Goal: Task Accomplishment & Management: Use online tool/utility

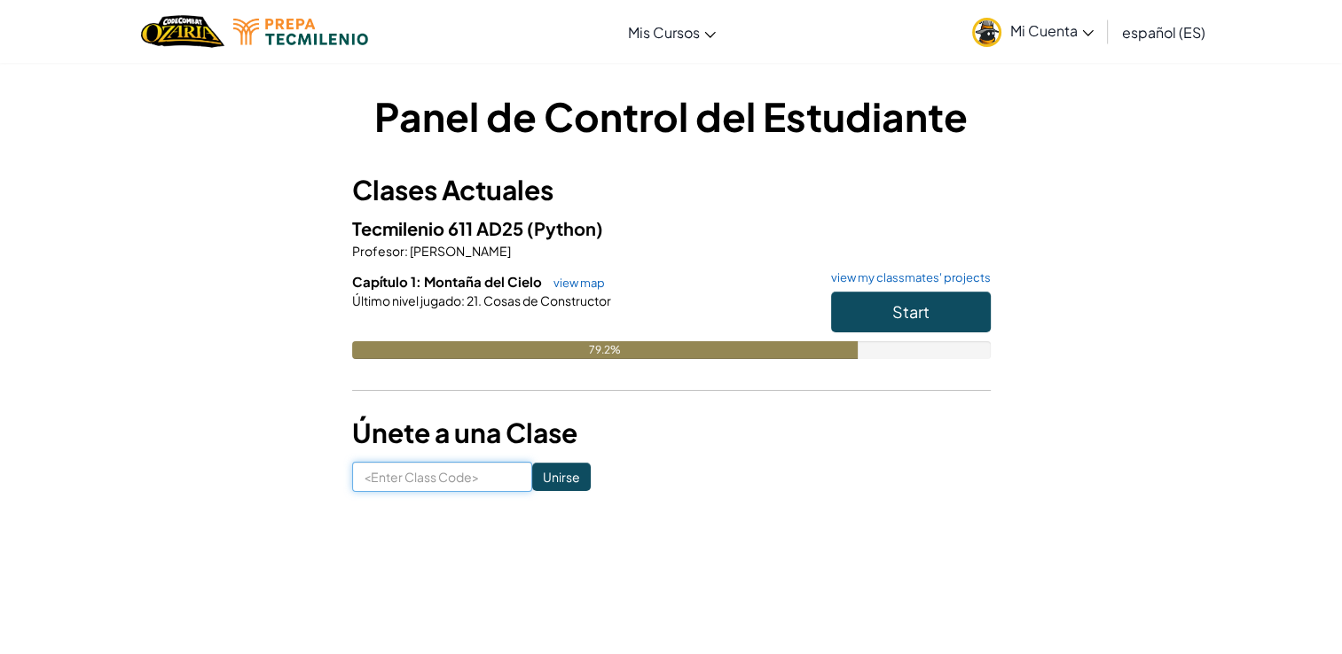
click at [396, 463] on input at bounding box center [442, 477] width 180 height 30
click at [403, 478] on input at bounding box center [442, 477] width 180 height 30
click at [921, 305] on span "Start" at bounding box center [910, 312] width 37 height 20
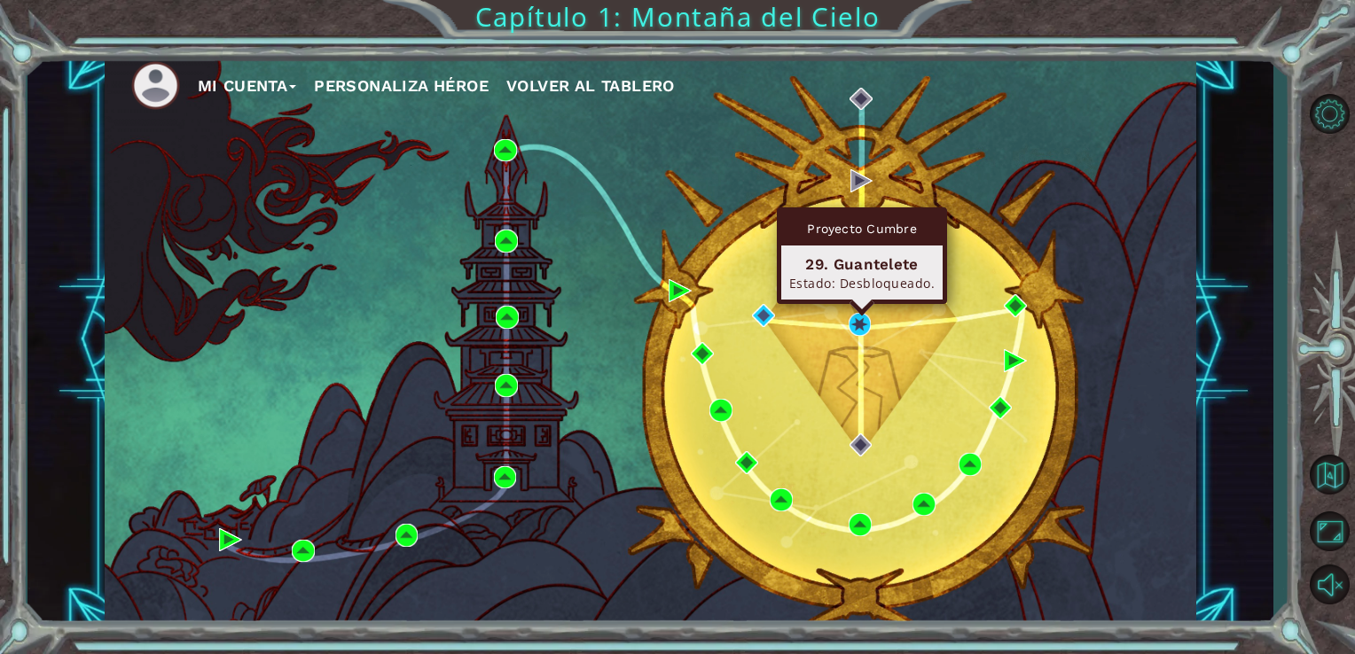
click at [860, 304] on div "Proyecto Cumbre 29. Guantelete Estado: Desbloqueado." at bounding box center [862, 256] width 170 height 97
click at [861, 262] on div "29. Guantelete" at bounding box center [861, 264] width 145 height 21
click at [858, 269] on div "29. Guantelete" at bounding box center [861, 264] width 145 height 21
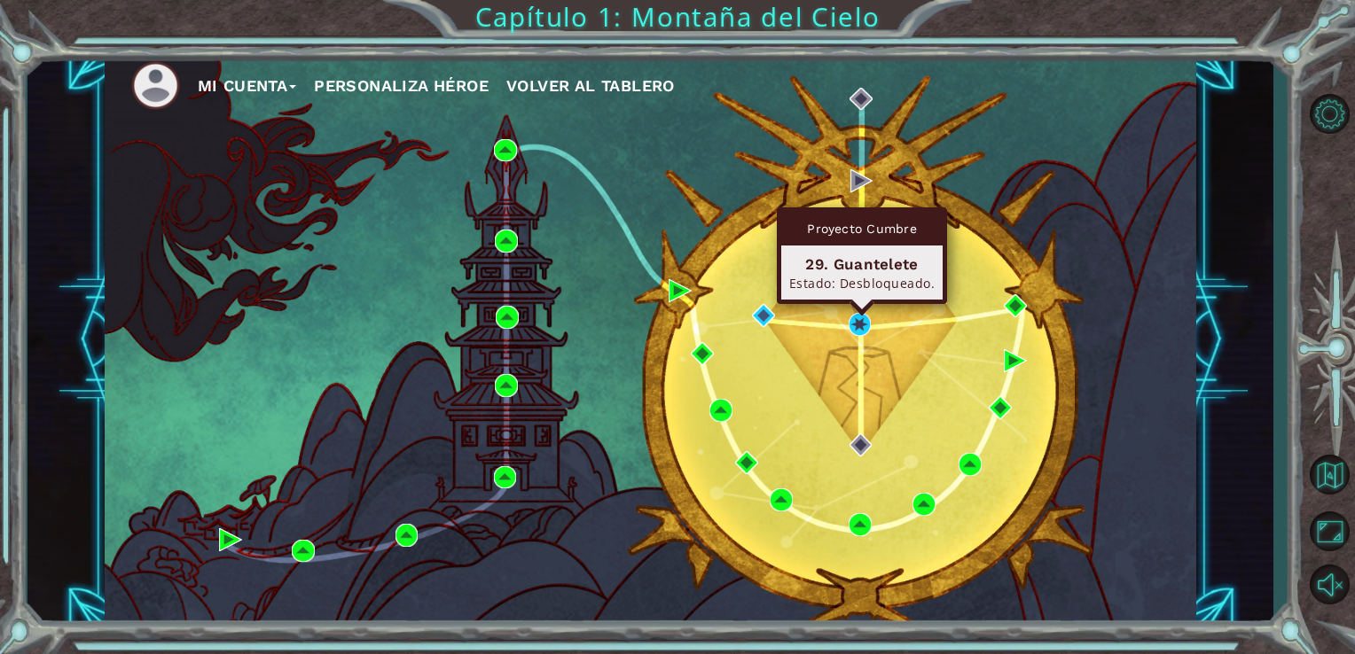
click at [858, 269] on div "29. Guantelete" at bounding box center [861, 264] width 145 height 21
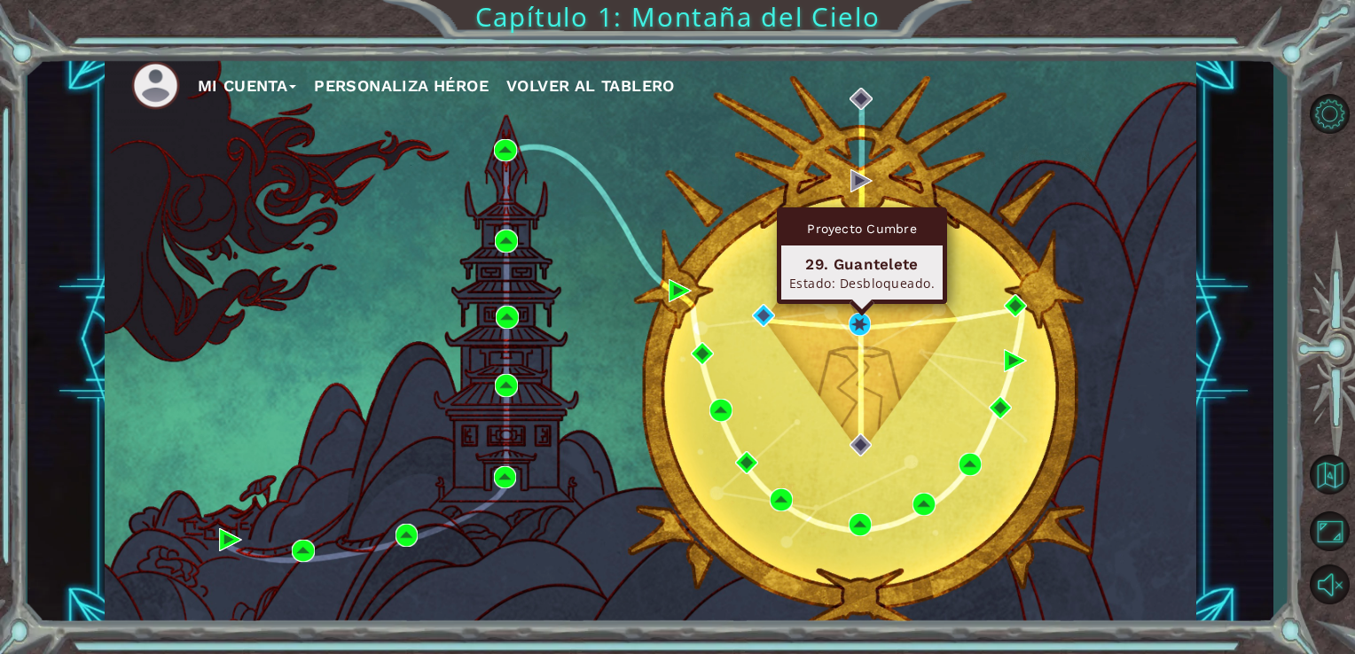
click at [858, 269] on div "29. Guantelete" at bounding box center [861, 264] width 145 height 21
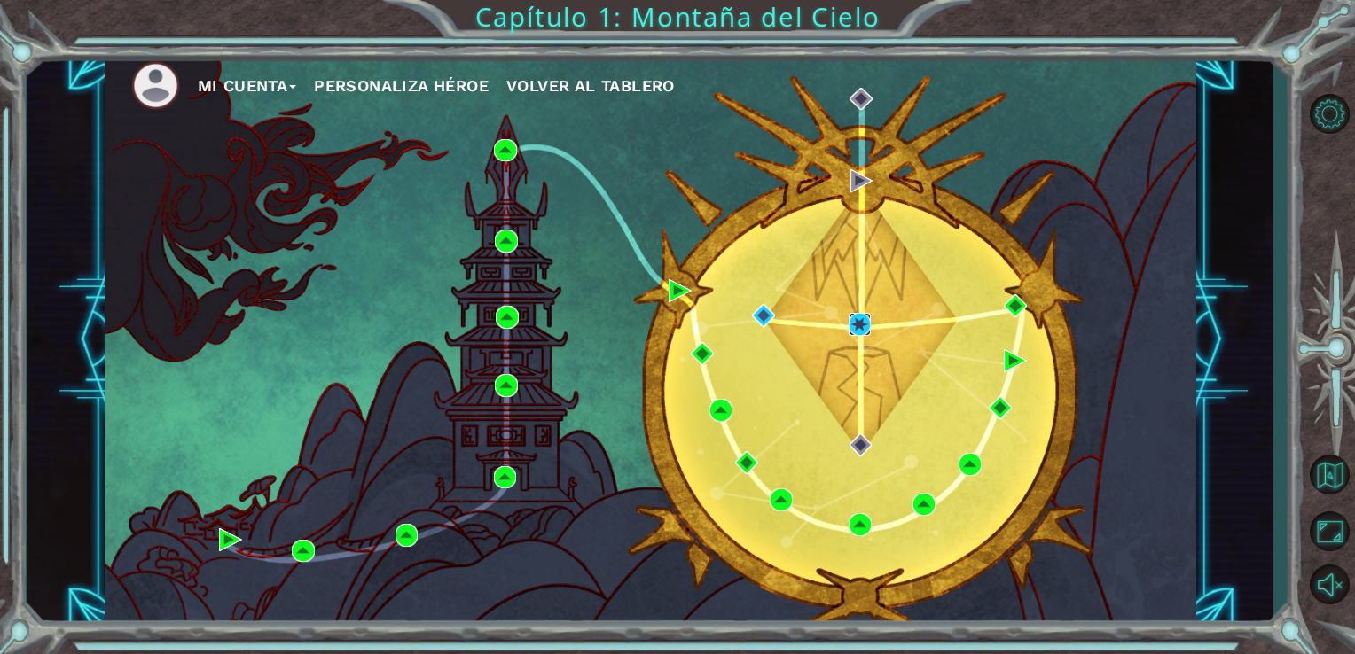
drag, startPoint x: 858, startPoint y: 269, endPoint x: 861, endPoint y: 322, distance: 53.3
click at [861, 322] on img at bounding box center [860, 324] width 23 height 23
